Goal: Information Seeking & Learning: Find specific fact

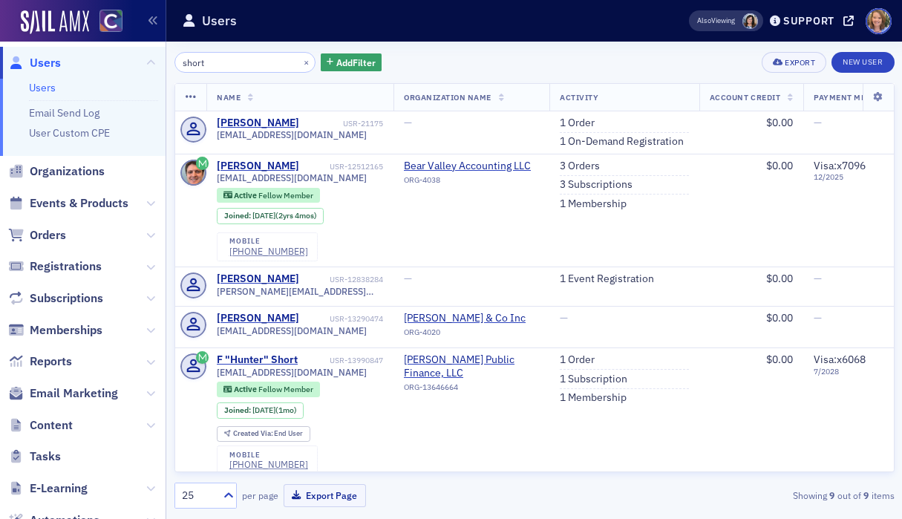
drag, startPoint x: 217, startPoint y: 68, endPoint x: 143, endPoint y: 73, distance: 74.5
click at [143, 73] on div "Users Users Email Send Log User Custom CPE Organizations Events & Products Orde…" at bounding box center [451, 259] width 902 height 519
drag, startPoint x: 210, startPoint y: 61, endPoint x: 176, endPoint y: 59, distance: 34.2
click at [176, 59] on input "short" at bounding box center [246, 62] width 142 height 21
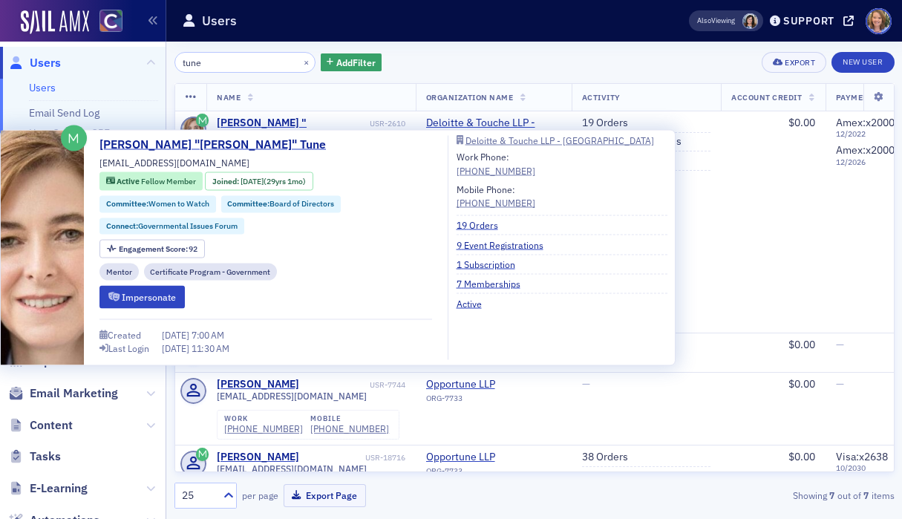
type input "tune"
drag, startPoint x: 195, startPoint y: 163, endPoint x: 101, endPoint y: 164, distance: 93.6
click at [101, 164] on div "[PERSON_NAME] "[PERSON_NAME]" Tune [EMAIL_ADDRESS][DOMAIN_NAME] Active Fellow M…" at bounding box center [266, 248] width 333 height 224
copy div "[EMAIL_ADDRESS][DOMAIN_NAME]"
